Goal: Information Seeking & Learning: Understand process/instructions

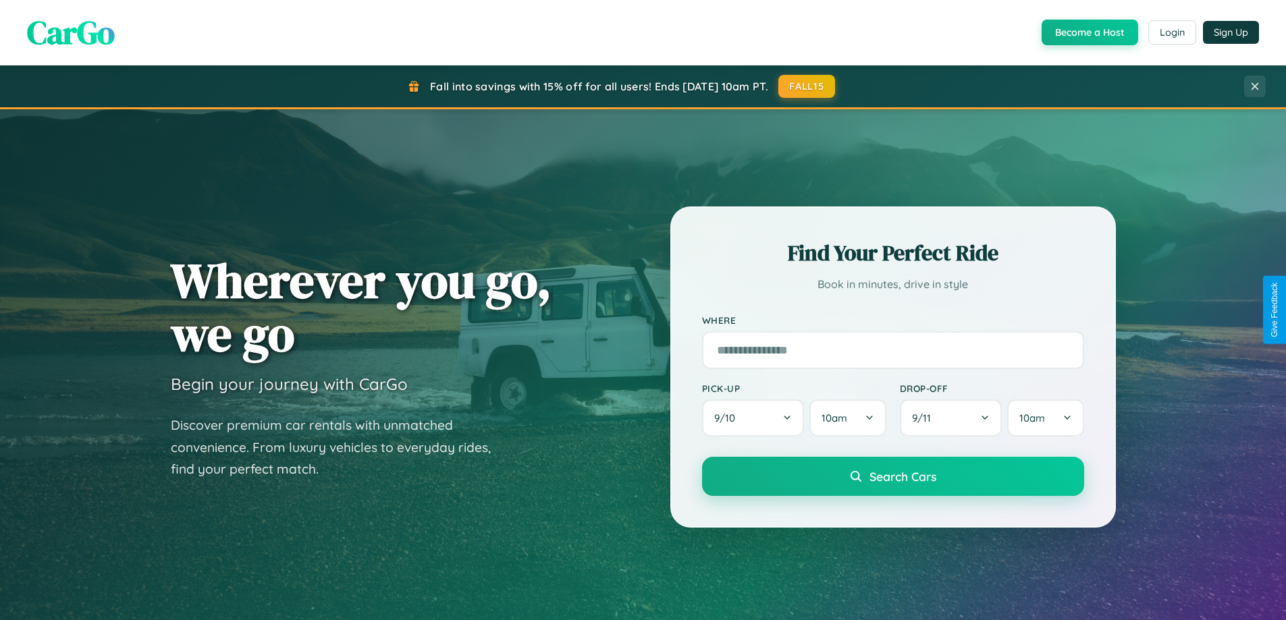
scroll to position [2597, 0]
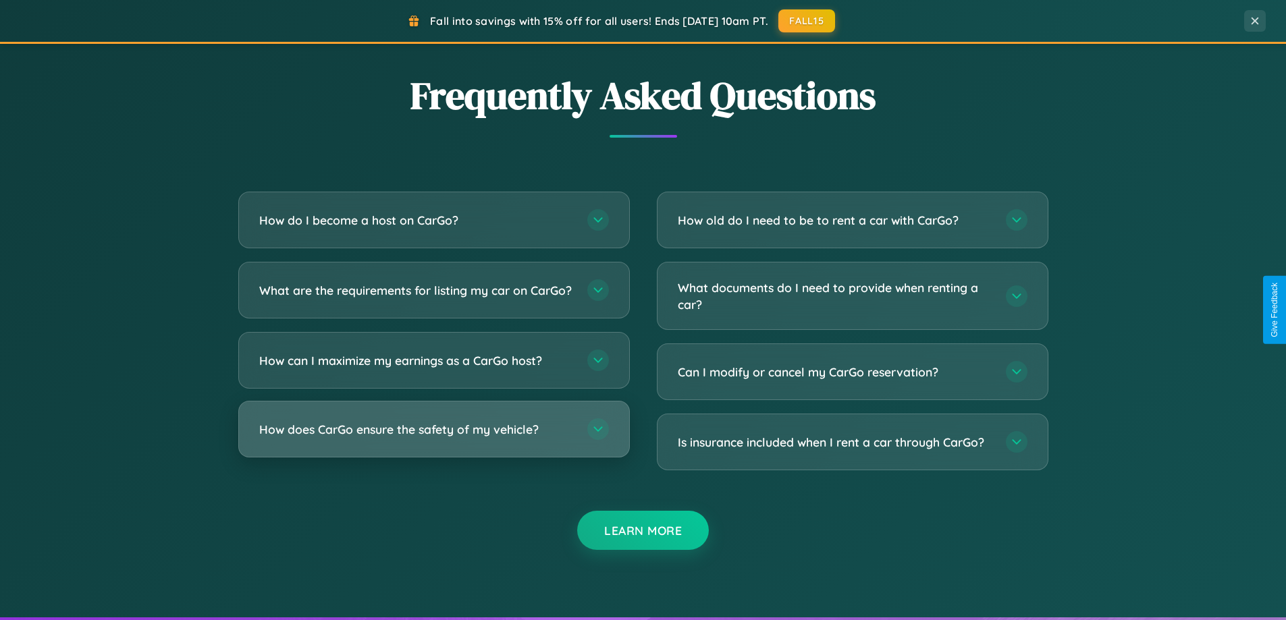
click at [433, 438] on h3 "How does CarGo ensure the safety of my vehicle?" at bounding box center [416, 429] width 314 height 17
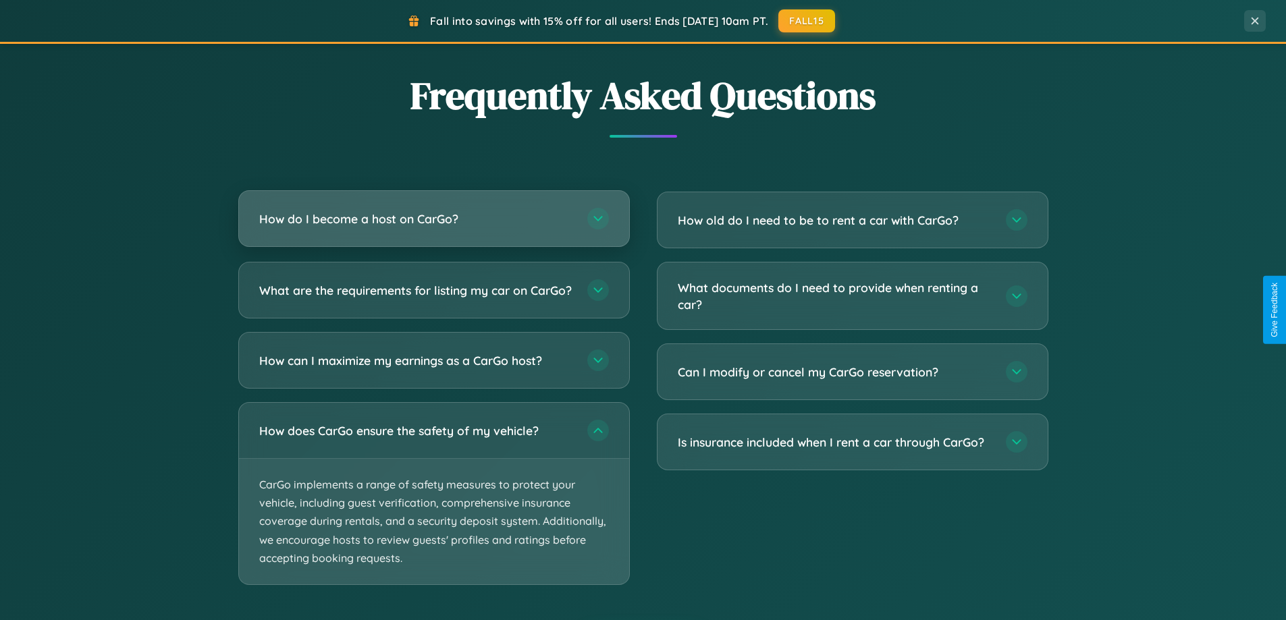
click at [433, 219] on h3 "How do I become a host on CarGo?" at bounding box center [416, 219] width 314 height 17
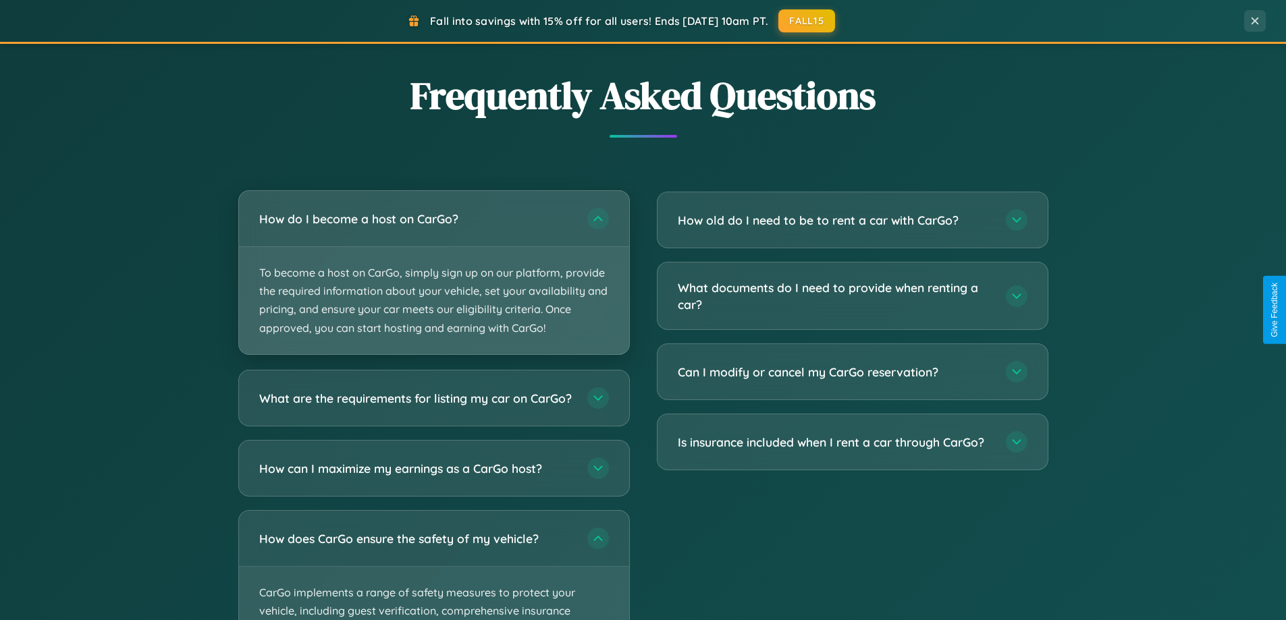
click at [433, 272] on p "To become a host on CarGo, simply sign up on our platform, provide the required…" at bounding box center [434, 300] width 390 height 107
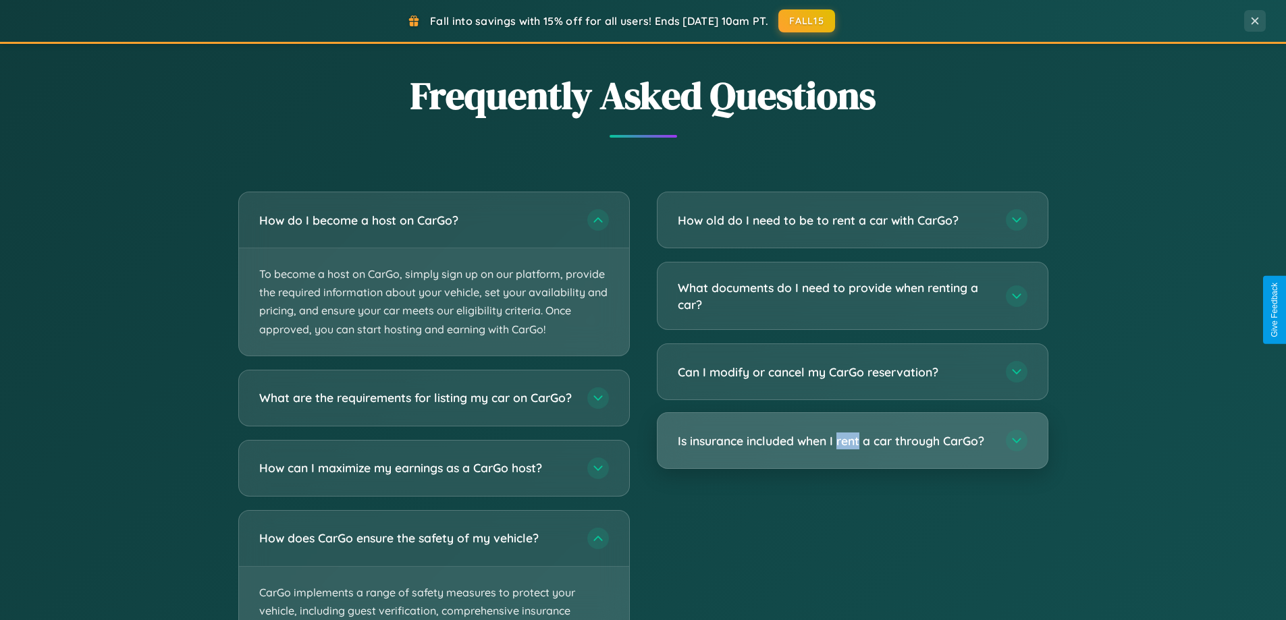
click at [852, 441] on h3 "Is insurance included when I rent a car through CarGo?" at bounding box center [835, 441] width 314 height 17
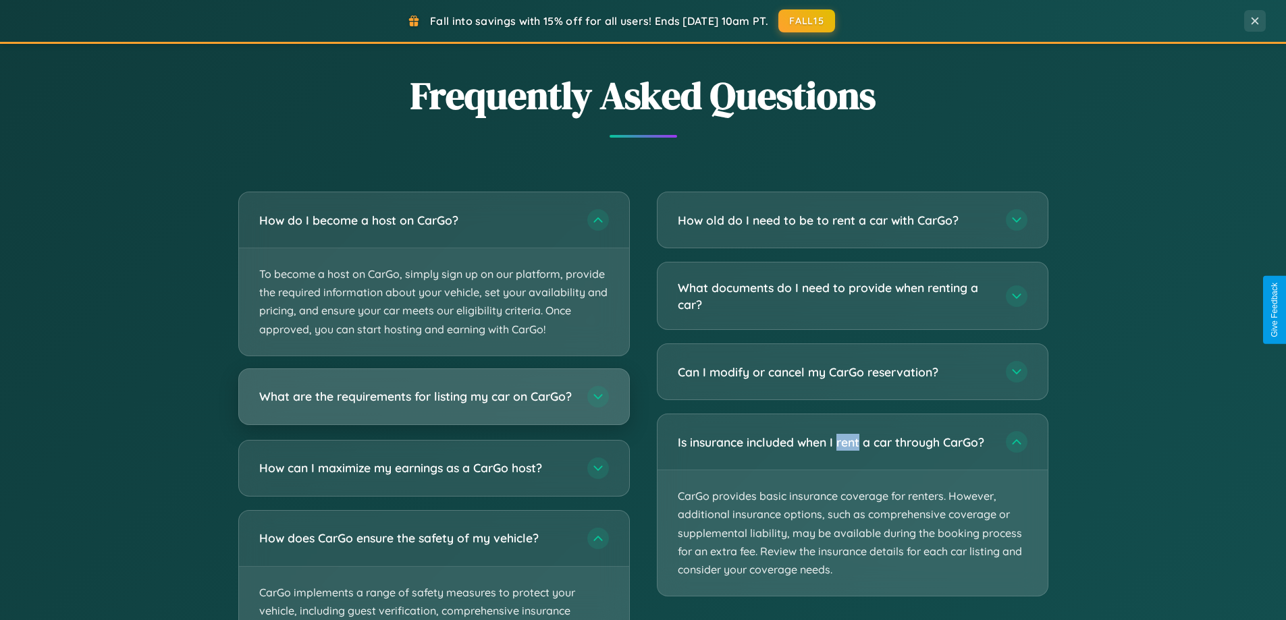
click at [433, 403] on h3 "What are the requirements for listing my car on CarGo?" at bounding box center [416, 396] width 314 height 17
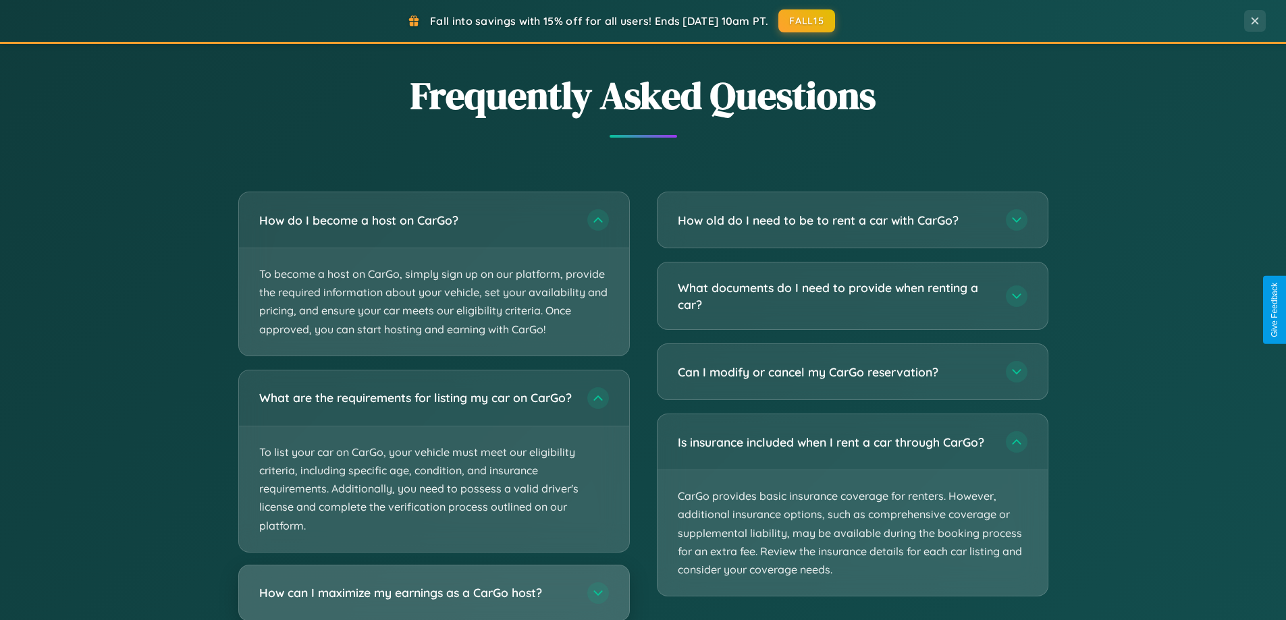
click at [433, 598] on h3 "How can I maximize my earnings as a CarGo host?" at bounding box center [416, 592] width 314 height 17
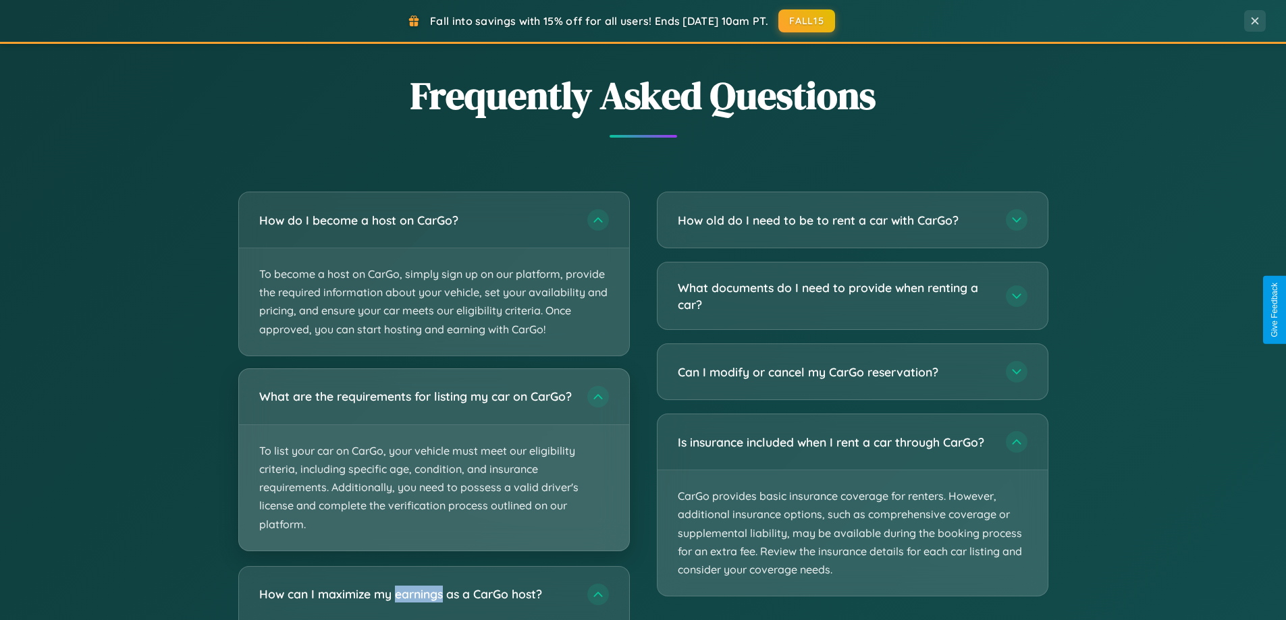
click at [433, 466] on p "To list your car on CarGo, your vehicle must meet our eligibility criteria, inc…" at bounding box center [434, 488] width 390 height 126
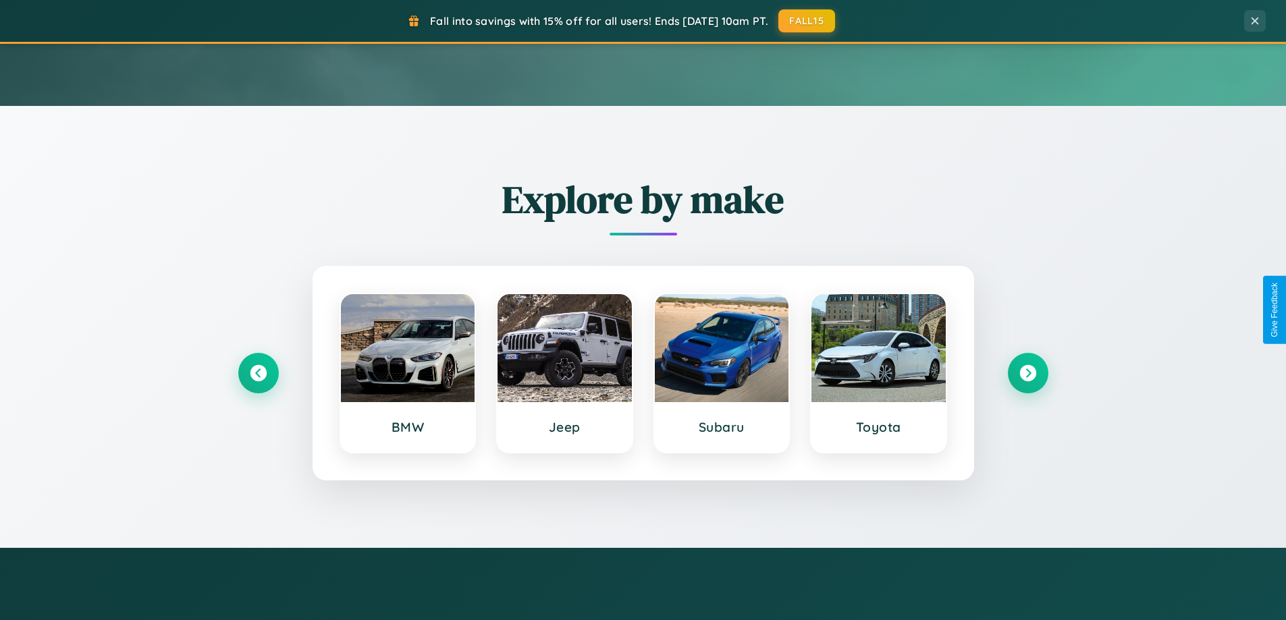
scroll to position [0, 0]
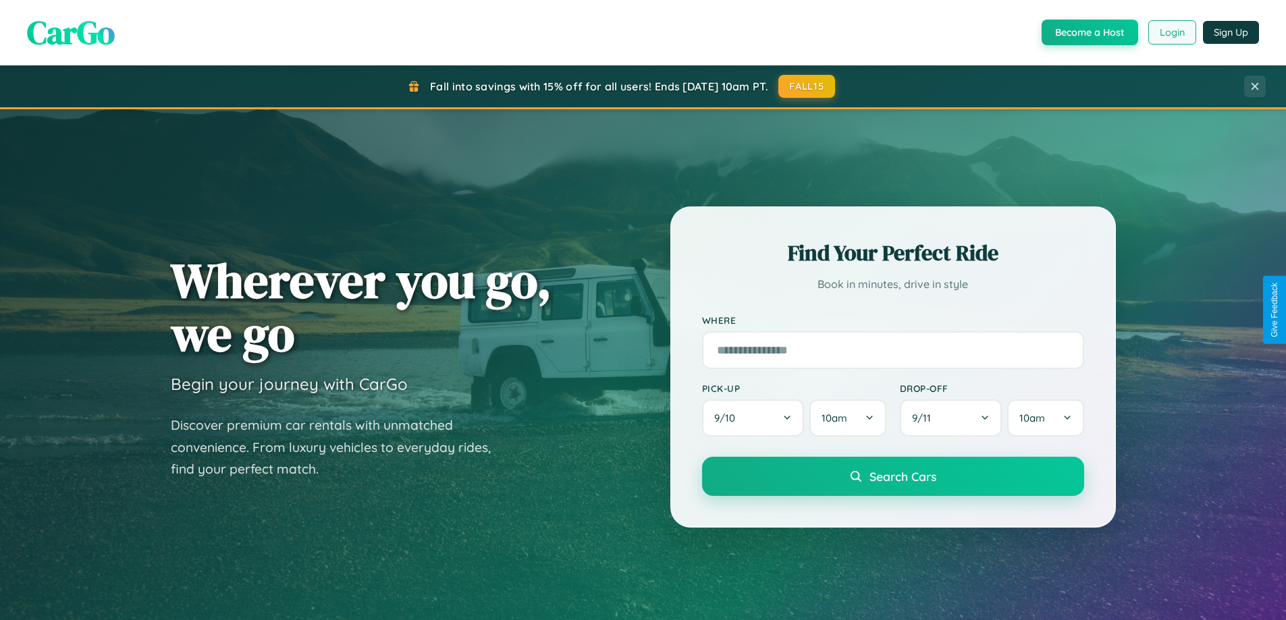
click at [1171, 32] on button "Login" at bounding box center [1172, 32] width 48 height 24
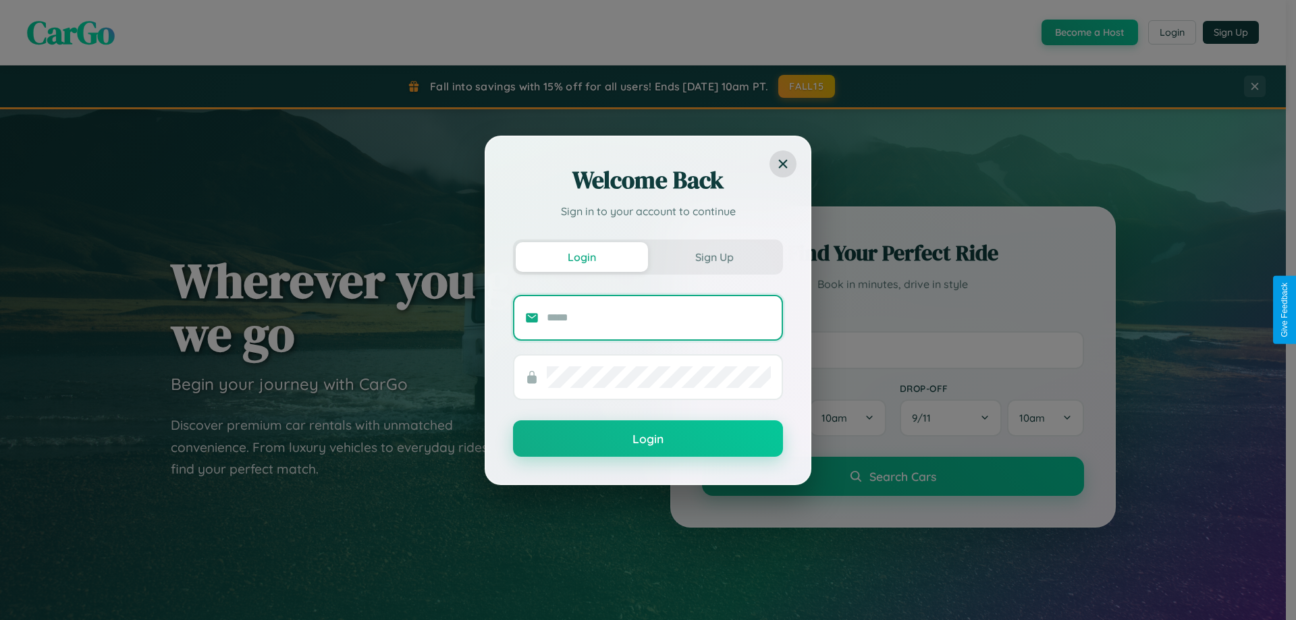
click at [659, 317] on input "text" at bounding box center [659, 318] width 224 height 22
type input "**********"
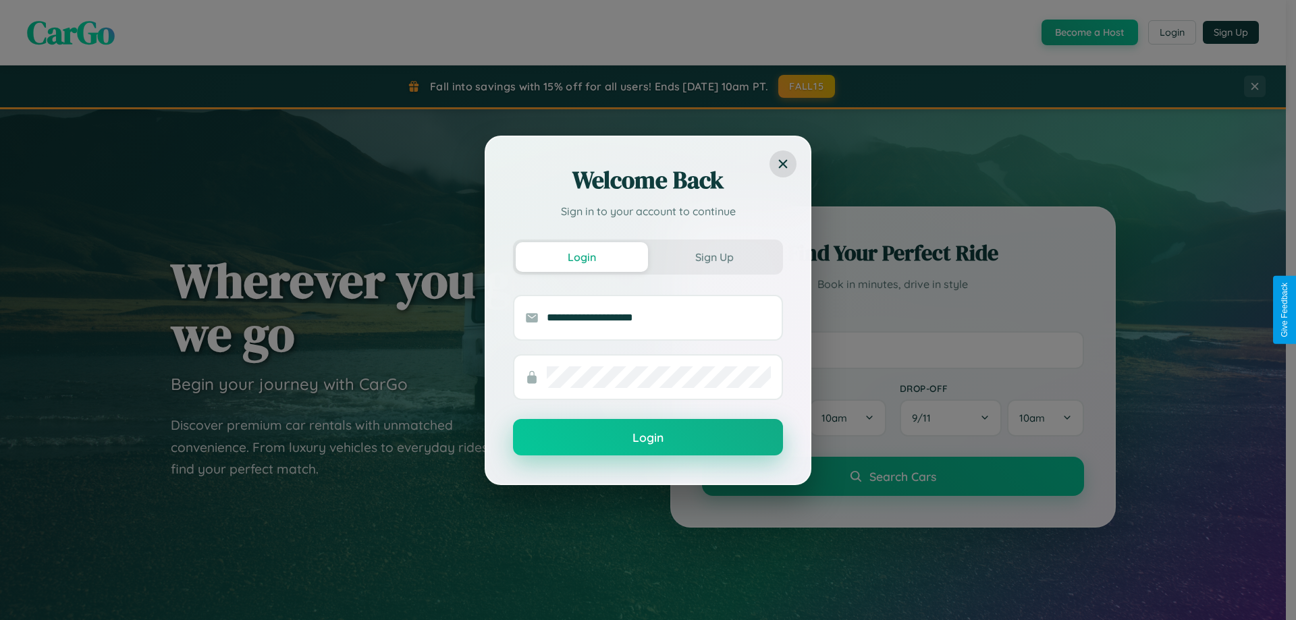
click at [648, 438] on button "Login" at bounding box center [648, 437] width 270 height 36
